Goal: Navigation & Orientation: Understand site structure

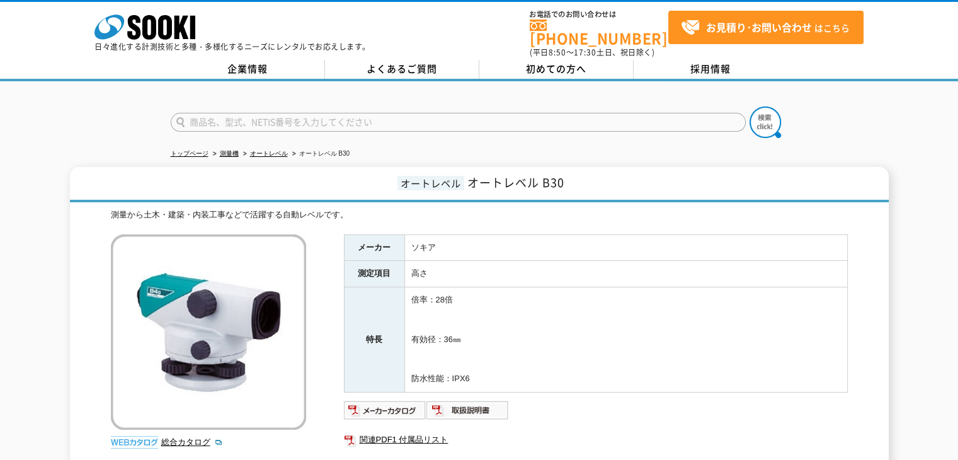
click at [195, 31] on div "株式会社 ソーキ spMenu 日々進化する計測技術と多種・多様化するニーズにレンタルでお応えします。" at bounding box center [232, 29] width 276 height 42
click at [187, 31] on icon "株式会社 ソーキ" at bounding box center [144, 26] width 101 height 25
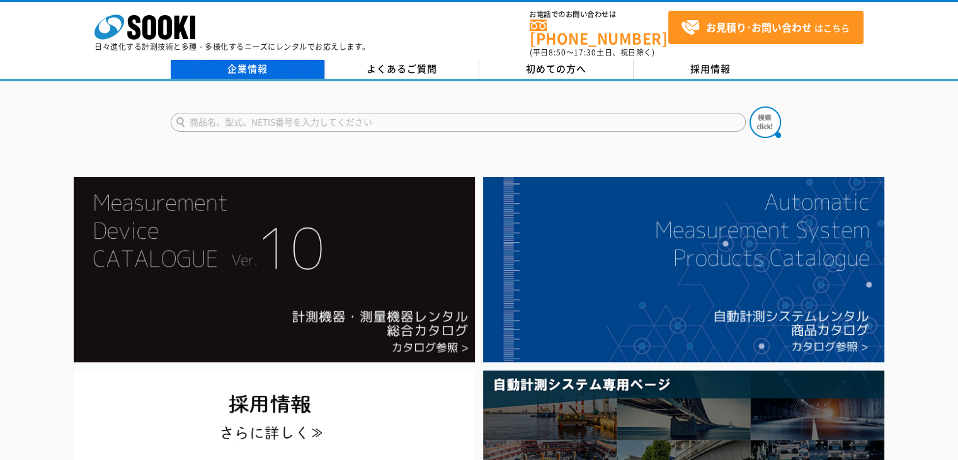
click at [268, 67] on link "企業情報" at bounding box center [248, 69] width 154 height 19
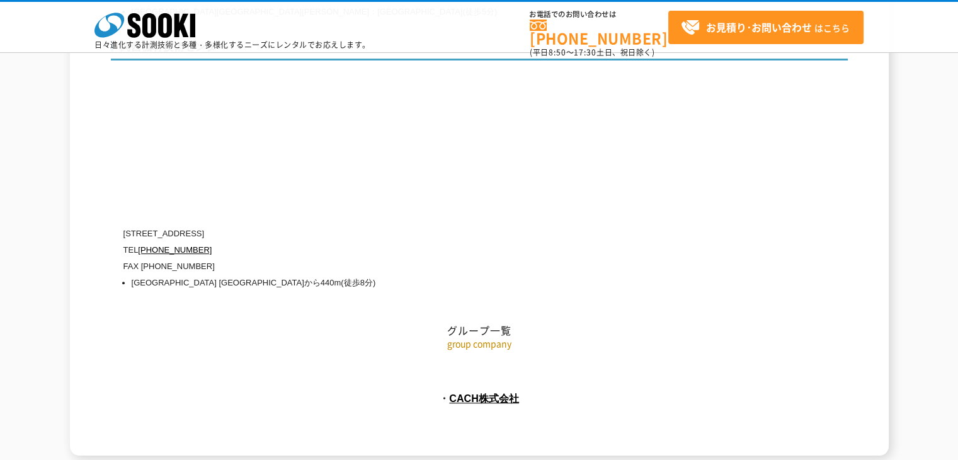
scroll to position [5769, 0]
